Goal: Task Accomplishment & Management: Manage account settings

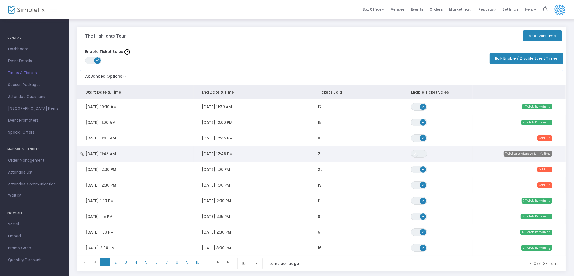
click at [414, 155] on span "Data table" at bounding box center [415, 154] width 6 height 6
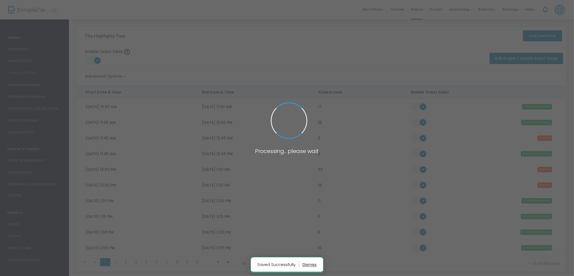
click at [422, 135] on span at bounding box center [287, 138] width 574 height 276
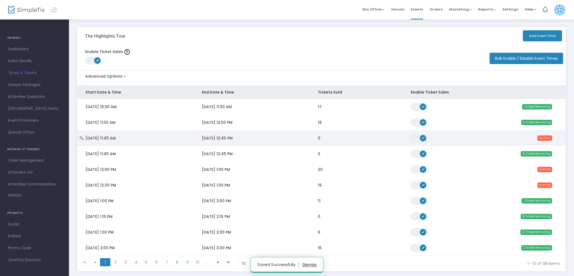
click at [423, 139] on span "Data table" at bounding box center [423, 138] width 6 height 6
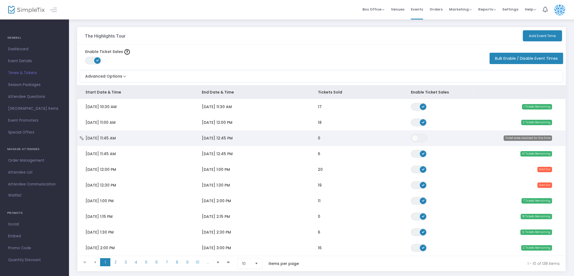
click at [340, 140] on td "0" at bounding box center [356, 138] width 93 height 16
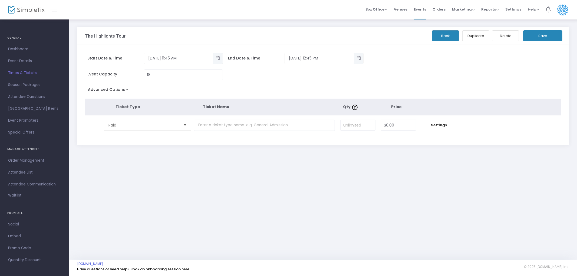
click at [508, 37] on button "Delete" at bounding box center [505, 35] width 27 height 11
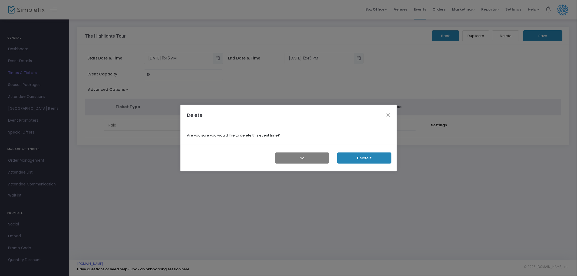
click at [344, 159] on button "Delete it" at bounding box center [365, 158] width 54 height 11
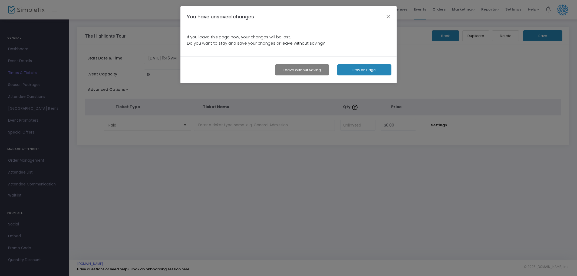
click at [355, 71] on button "Stay on Page" at bounding box center [365, 69] width 54 height 11
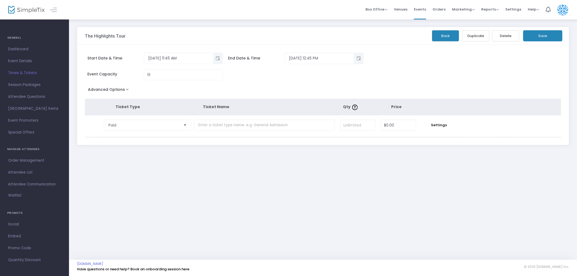
click at [502, 38] on button "Delete" at bounding box center [505, 35] width 27 height 11
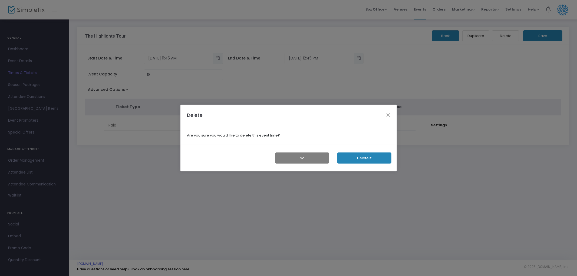
click at [369, 159] on button "Delete it" at bounding box center [365, 158] width 54 height 11
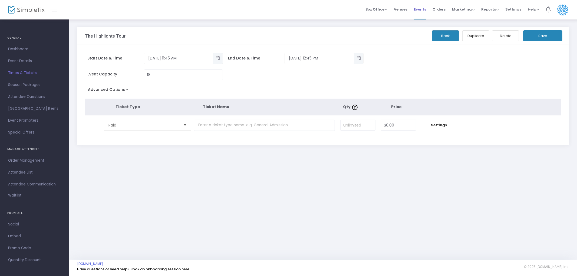
click at [421, 11] on span "Events" at bounding box center [420, 9] width 12 height 14
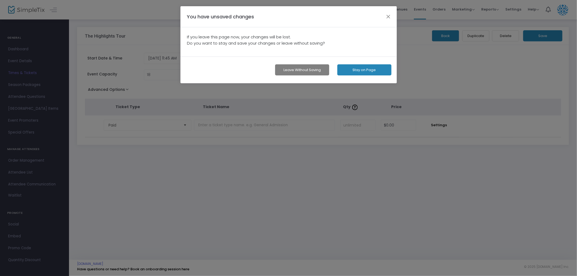
drag, startPoint x: 479, startPoint y: 71, endPoint x: 506, endPoint y: 60, distance: 29.1
click at [482, 69] on ngb-modal-window "You have unsaved changes If you leave this page now, your changes will be lost.…" at bounding box center [288, 138] width 577 height 276
click at [558, 38] on ngb-modal-window "You have unsaved changes If you leave this page now, your changes will be lost.…" at bounding box center [288, 138] width 577 height 276
click at [389, 20] on div "You have unsaved changes" at bounding box center [289, 16] width 217 height 21
click at [387, 13] on button "button" at bounding box center [388, 16] width 7 height 7
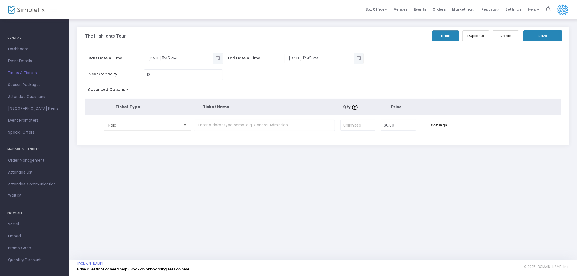
click at [557, 35] on button "Save" at bounding box center [543, 35] width 39 height 11
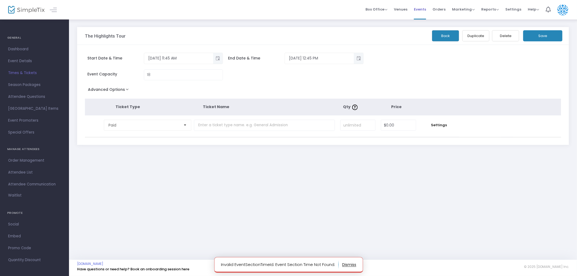
click at [421, 11] on span "Events" at bounding box center [420, 9] width 12 height 14
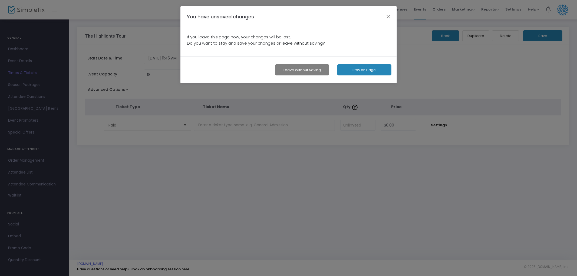
click at [371, 64] on div "Leave without Saving Stay on Page" at bounding box center [289, 70] width 217 height 27
click at [372, 69] on button "Stay on Page" at bounding box center [365, 69] width 54 height 11
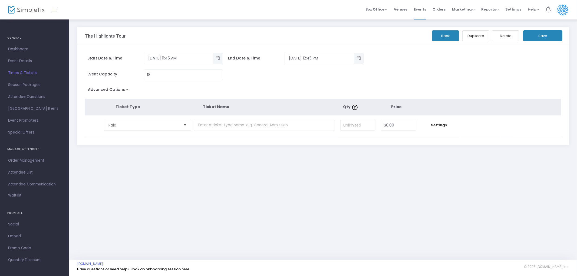
click at [539, 37] on button "Save" at bounding box center [543, 35] width 39 height 11
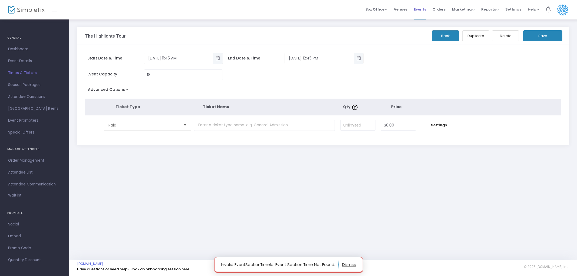
click at [419, 10] on span "Events" at bounding box center [420, 9] width 12 height 14
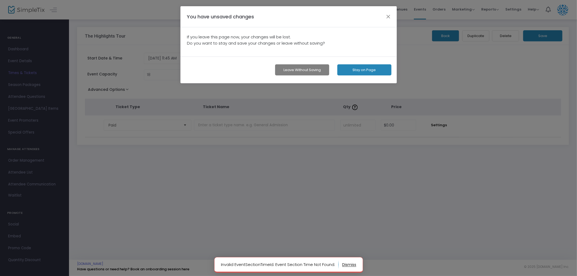
click at [306, 72] on button "Leave without Saving" at bounding box center [302, 69] width 54 height 11
